Goal: Task Accomplishment & Management: Manage account settings

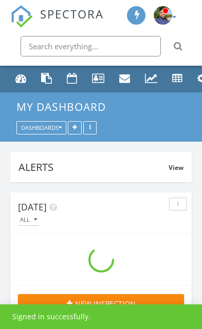
scroll to position [1859, 202]
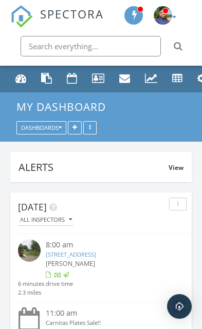
click at [171, 16] on img at bounding box center [163, 15] width 18 height 18
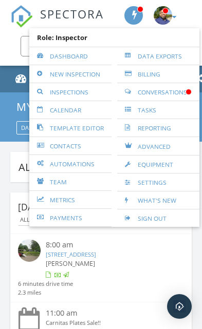
click at [159, 175] on link "Settings" at bounding box center [158, 182] width 72 height 17
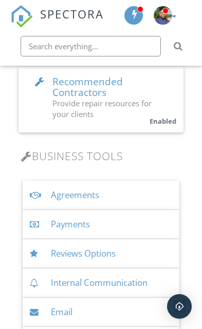
scroll to position [346, 0]
click at [127, 224] on div "Payments" at bounding box center [101, 224] width 157 height 29
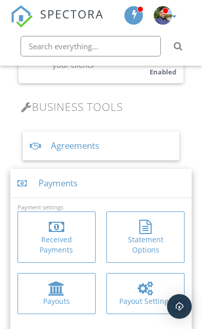
scroll to position [417, 0]
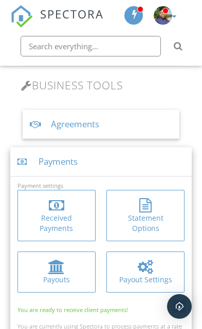
click at [46, 264] on div at bounding box center [57, 267] width 62 height 15
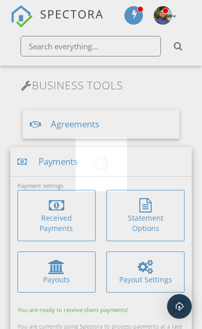
scroll to position [426, 0]
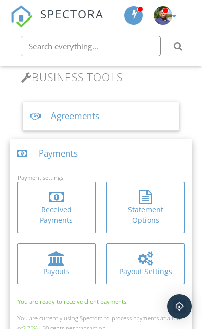
click at [157, 258] on div at bounding box center [145, 259] width 62 height 15
